Goal: Consume media (video, audio)

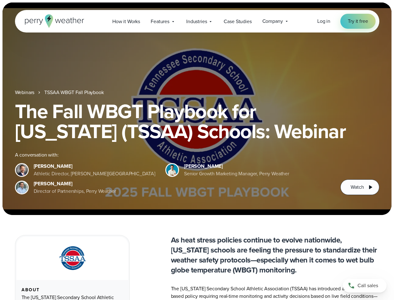
click at [197, 150] on div "The Fall WBGT Playbook for [US_STATE] (TSSAA) Schools: Webinar A conversation w…" at bounding box center [197, 148] width 364 height 94
click at [197, 21] on span "Industries" at bounding box center [196, 21] width 21 height 7
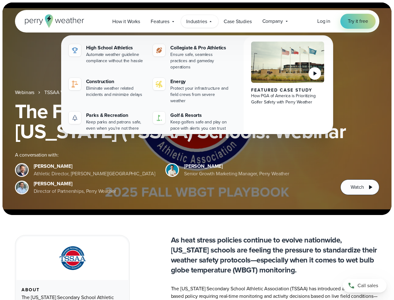
click at [197, 109] on h1 "The Fall WBGT Playbook for [US_STATE] (TSSAA) Schools: Webinar" at bounding box center [197, 121] width 364 height 40
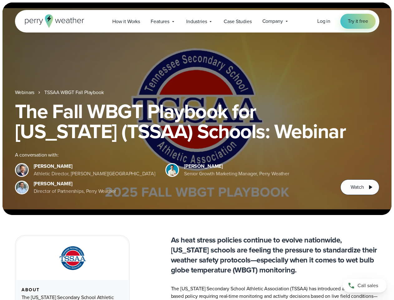
click at [75, 92] on link "TSSAA WBGT Fall Playbook" at bounding box center [73, 92] width 59 height 7
click at [360, 187] on span "Watch" at bounding box center [357, 186] width 13 height 7
